Goal: Transaction & Acquisition: Purchase product/service

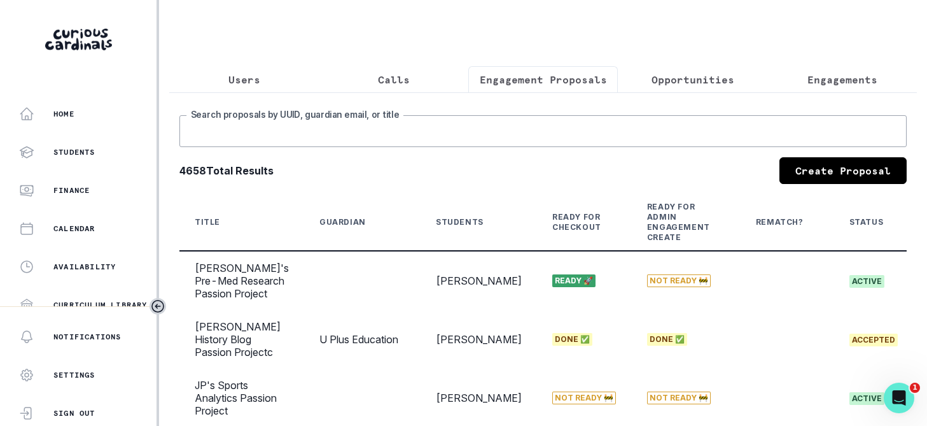
click at [328, 130] on input "Search proposals by UUID, guardian email, or title" at bounding box center [543, 131] width 728 height 32
type input "sachin"
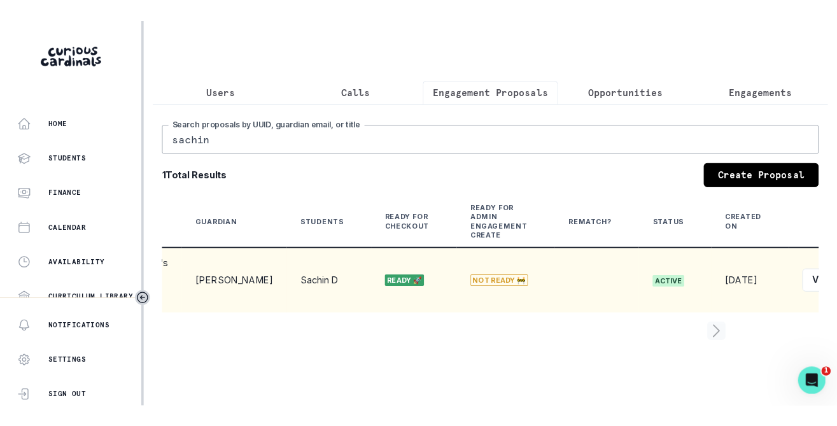
scroll to position [0, 160]
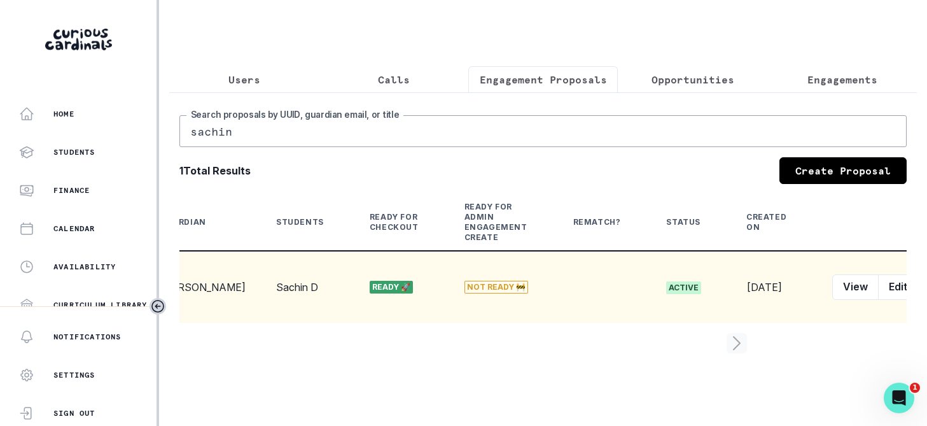
click at [918, 282] on button "row menu" at bounding box center [930, 286] width 25 height 25
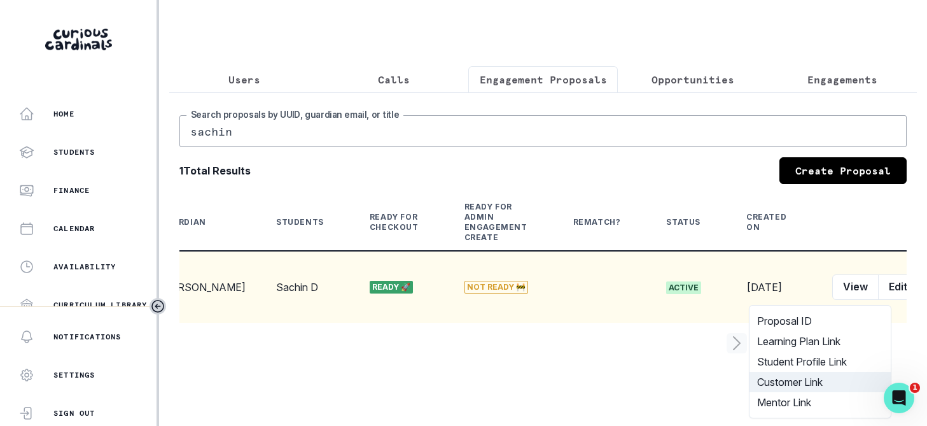
click at [804, 376] on button "Customer Link" at bounding box center [820, 382] width 141 height 20
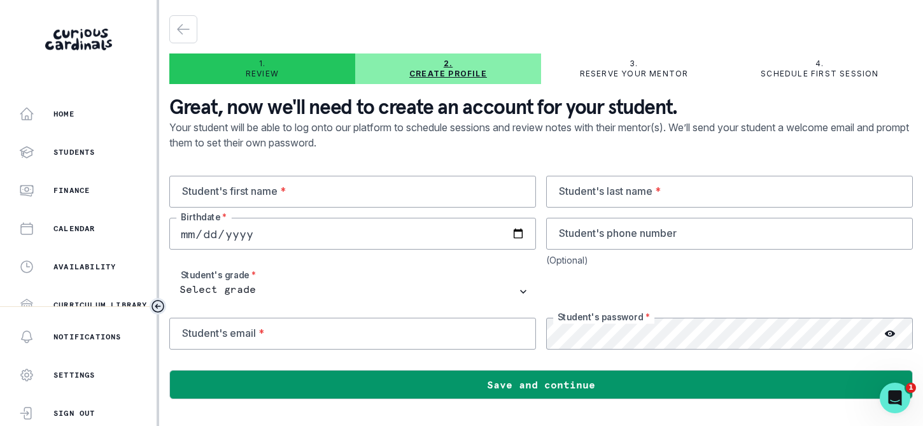
click at [157, 306] on icon "Toggle sidebar" at bounding box center [157, 305] width 11 height 11
